Goal: Find contact information: Find contact information

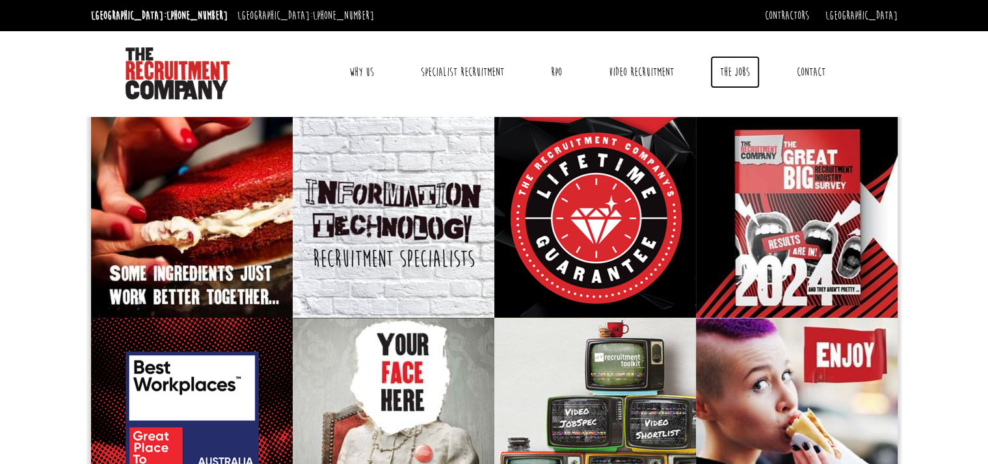
click at [736, 71] on link "The Jobs" at bounding box center [734, 72] width 49 height 33
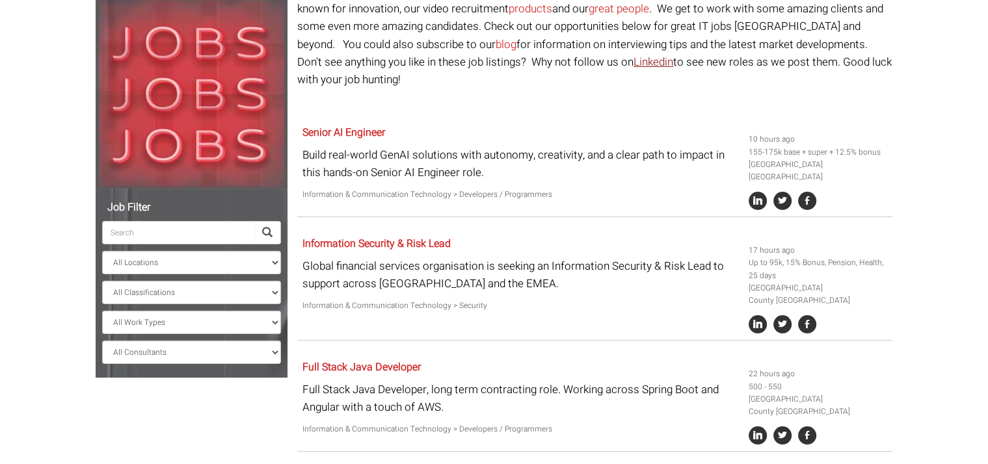
scroll to position [162, 0]
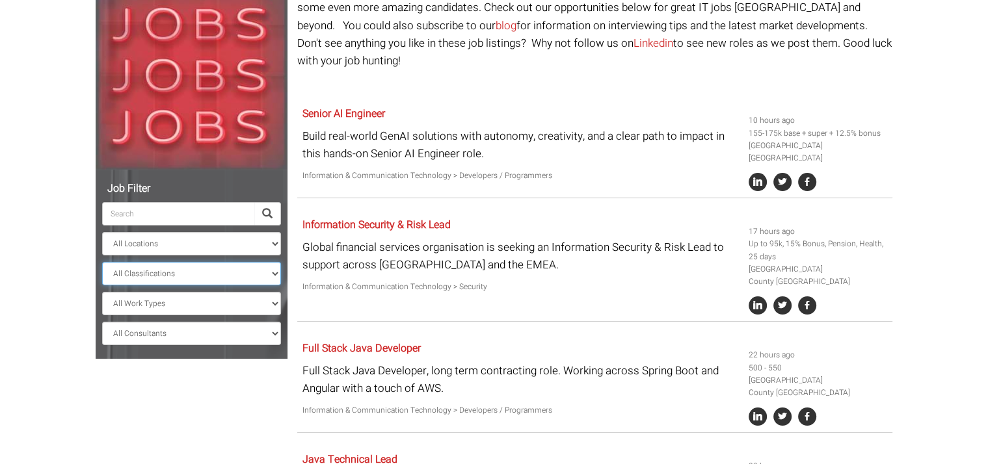
click at [102, 262] on select "All Classifications Banking & Financial Services Information & Communication Te…" at bounding box center [191, 273] width 179 height 23
click at [577, 109] on h5 "Senior AI Engineer" at bounding box center [520, 115] width 436 height 12
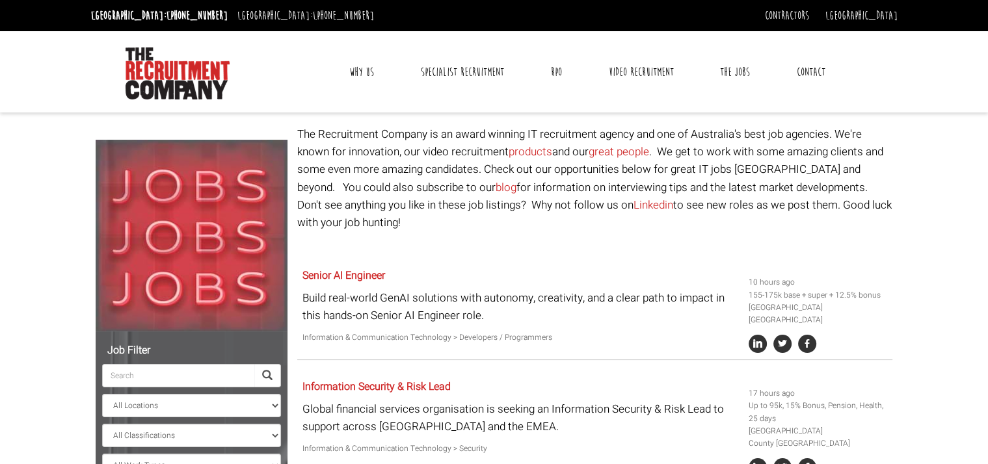
click at [799, 77] on link "Contact" at bounding box center [811, 72] width 48 height 33
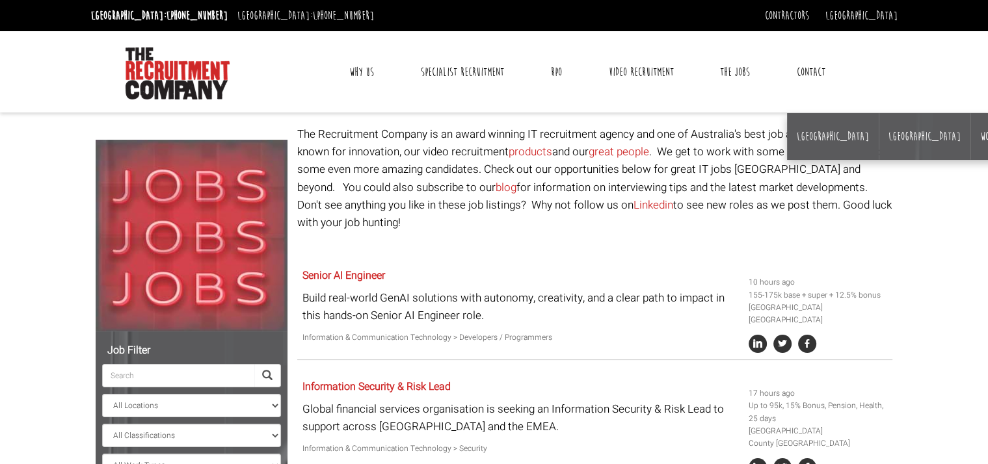
click at [812, 70] on link "Contact" at bounding box center [811, 72] width 48 height 33
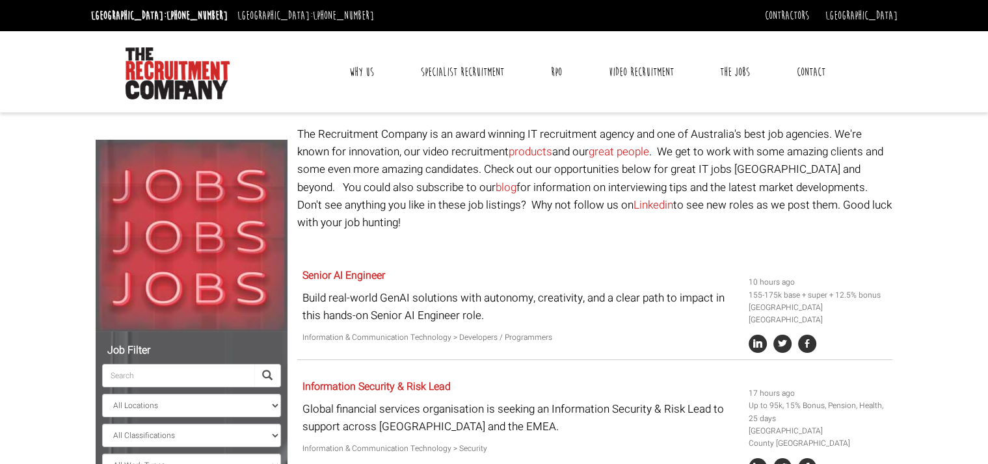
click at [812, 70] on link "Contact" at bounding box center [811, 72] width 48 height 33
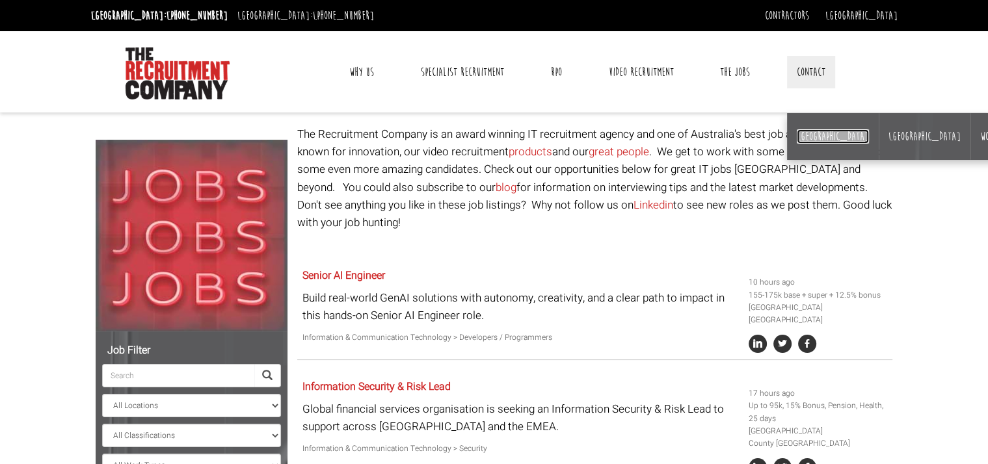
click at [804, 140] on link "[GEOGRAPHIC_DATA]" at bounding box center [833, 136] width 72 height 14
